Goal: Find specific page/section: Find specific page/section

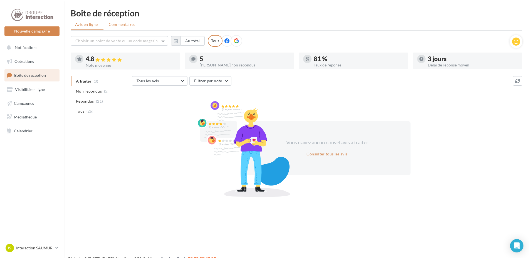
click at [124, 26] on span "Commentaires" at bounding box center [122, 25] width 27 height 6
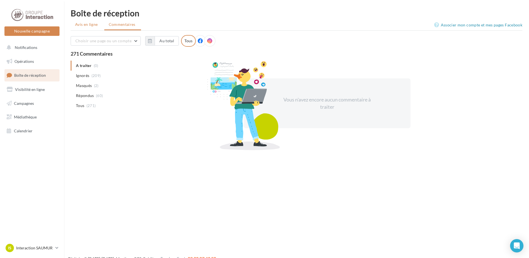
click at [87, 26] on span "Avis en ligne" at bounding box center [86, 25] width 23 height 6
